Goal: Task Accomplishment & Management: Use online tool/utility

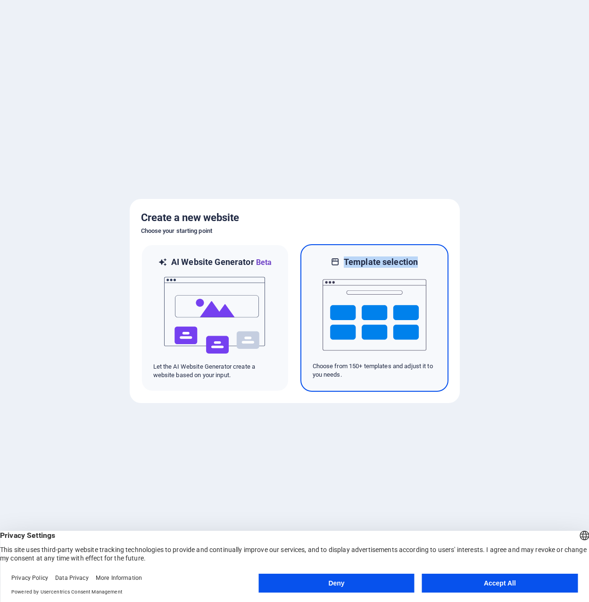
drag, startPoint x: 418, startPoint y: 264, endPoint x: 344, endPoint y: 261, distance: 74.1
click at [344, 261] on div "Template selection" at bounding box center [375, 262] width 124 height 11
copy h6 "Template selection"
drag, startPoint x: 418, startPoint y: 262, endPoint x: 345, endPoint y: 259, distance: 72.3
click at [345, 259] on h6 "Template selection" at bounding box center [381, 262] width 74 height 11
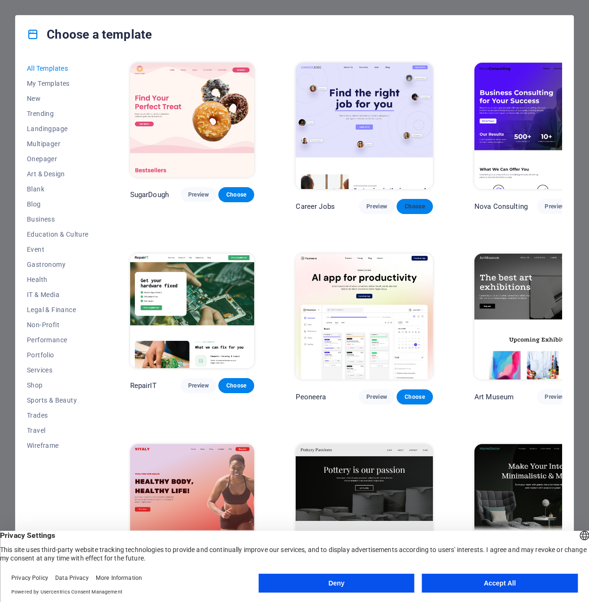
click at [404, 203] on span "Choose" at bounding box center [414, 207] width 21 height 8
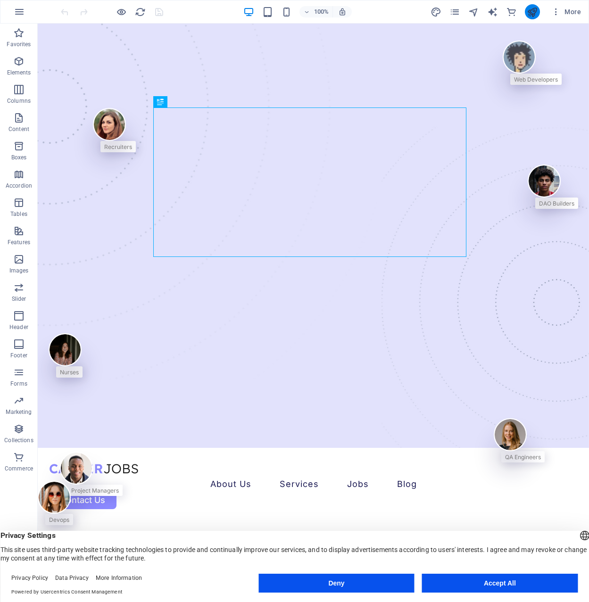
click at [534, 10] on icon "publish" at bounding box center [532, 12] width 11 height 11
